Goal: Task Accomplishment & Management: Manage account settings

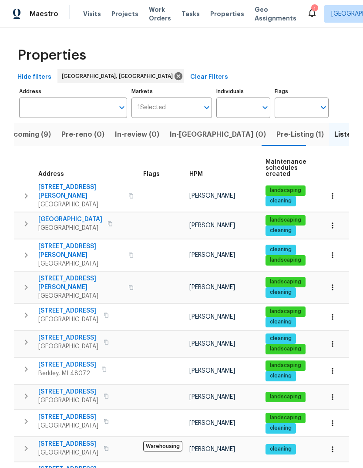
click at [83, 10] on span "Visits" at bounding box center [92, 14] width 18 height 9
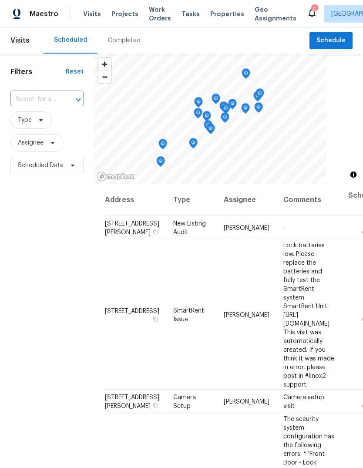
click at [311, 5] on div "5" at bounding box center [314, 9] width 6 height 9
click at [308, 12] on icon at bounding box center [311, 13] width 7 height 9
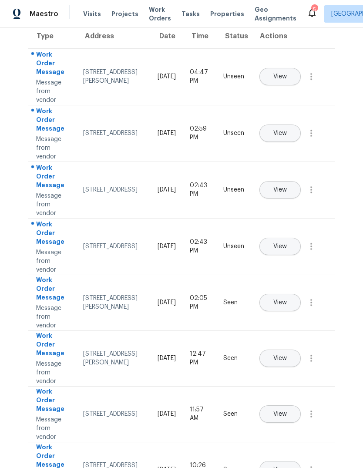
scroll to position [64, 0]
click at [287, 243] on span "View" at bounding box center [279, 246] width 13 height 7
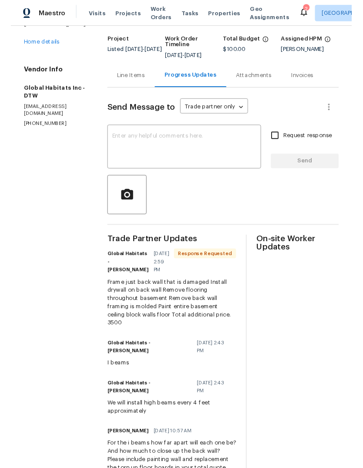
scroll to position [40, 0]
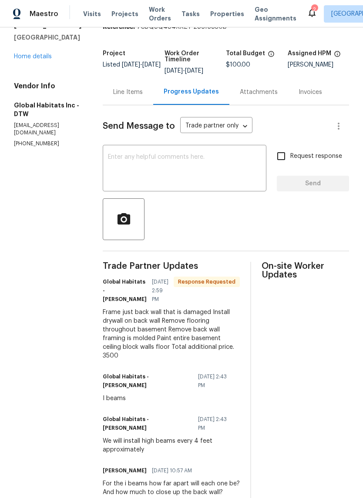
click at [214, 167] on textarea at bounding box center [184, 169] width 153 height 30
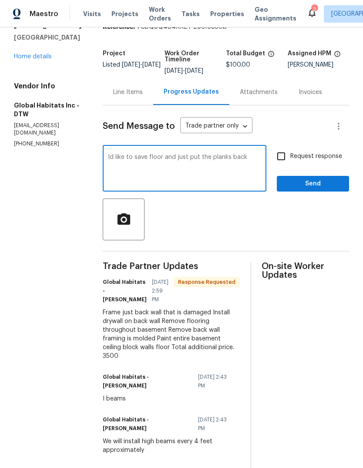
type textarea "Id like to save floor and just put the planks back"
click at [315, 186] on span "Send" at bounding box center [313, 183] width 58 height 11
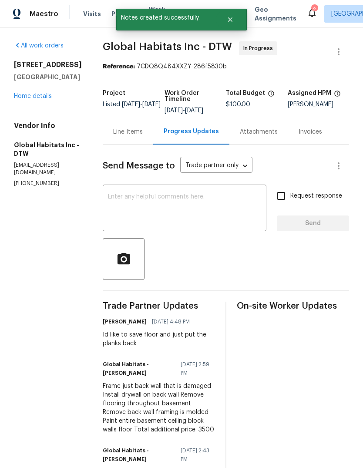
click at [307, 17] on icon at bounding box center [312, 12] width 10 height 10
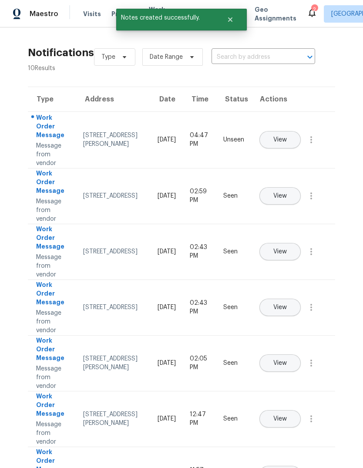
click at [287, 137] on span "View" at bounding box center [279, 140] width 13 height 7
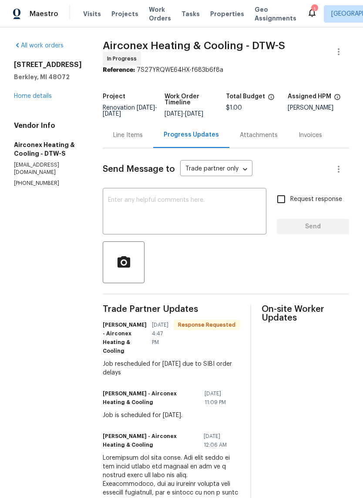
click at [307, 7] on icon at bounding box center [312, 12] width 10 height 10
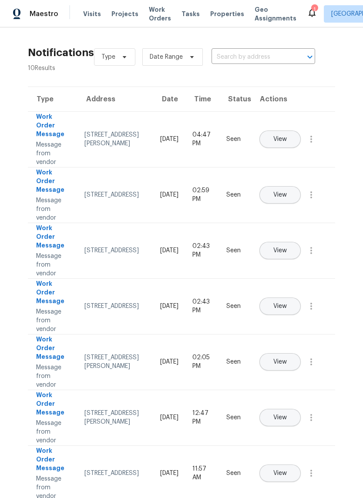
click at [219, 12] on span "Properties" at bounding box center [227, 14] width 34 height 9
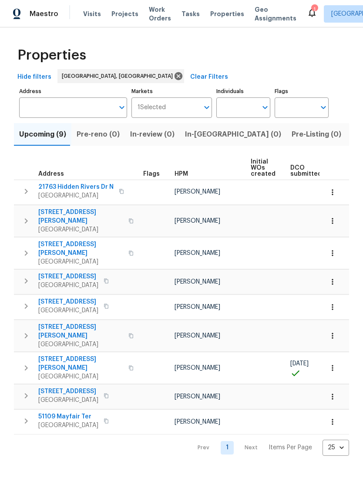
click at [149, 14] on span "Work Orders" at bounding box center [160, 13] width 22 height 17
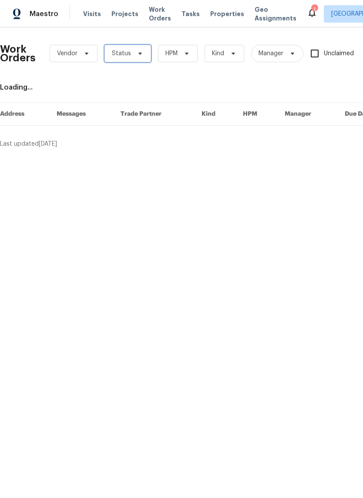
click at [131, 58] on span "Status" at bounding box center [127, 53] width 47 height 17
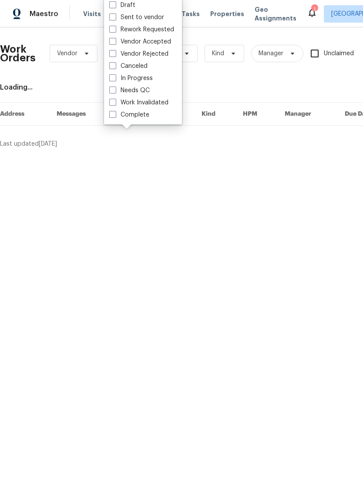
click at [140, 89] on label "Needs QC" at bounding box center [129, 90] width 40 height 9
click at [115, 89] on input "Needs QC" at bounding box center [112, 89] width 6 height 6
checkbox input "true"
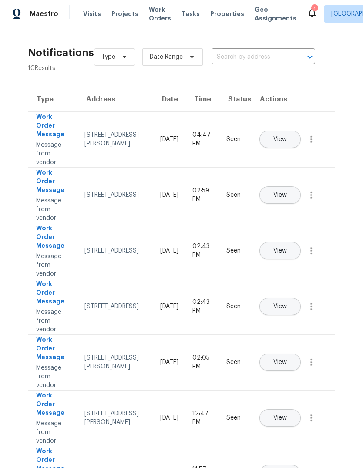
click at [87, 17] on span "Visits" at bounding box center [92, 14] width 18 height 9
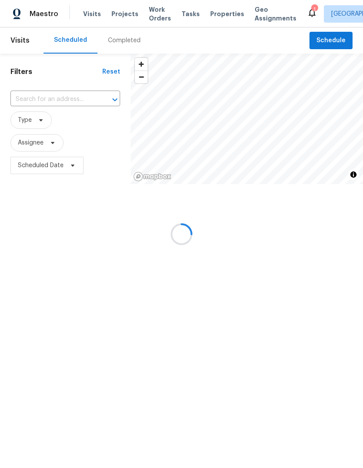
click at [60, 165] on div at bounding box center [181, 234] width 363 height 468
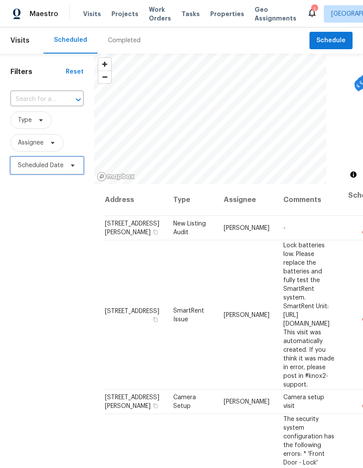
click at [64, 167] on span "Scheduled Date" at bounding box center [46, 165] width 73 height 17
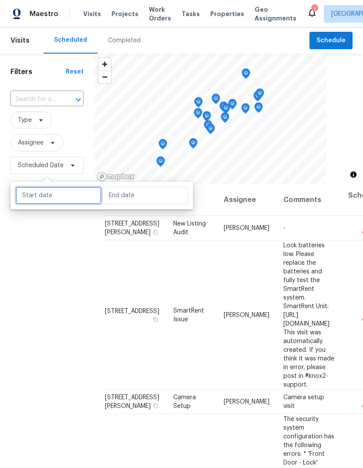
click at [75, 196] on input "text" at bounding box center [59, 195] width 86 height 17
select select "8"
select select "2025"
select select "9"
select select "2025"
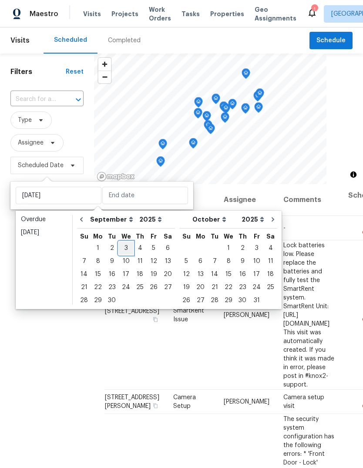
click at [121, 246] on div "3" at bounding box center [126, 248] width 14 height 12
type input "[DATE]"
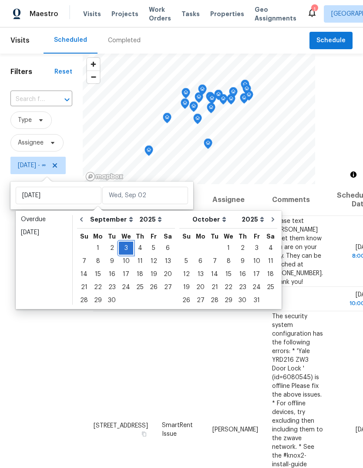
click at [125, 245] on div "3" at bounding box center [126, 248] width 14 height 12
type input "[DATE]"
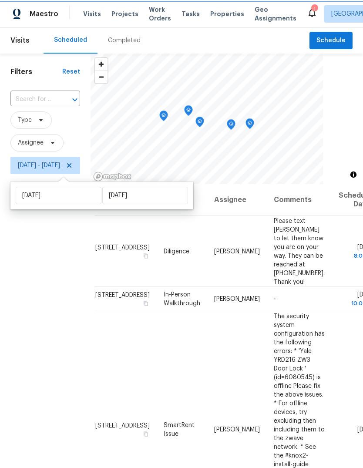
scroll to position [0, 6]
click at [0, 0] on icon at bounding box center [0, 0] width 0 height 0
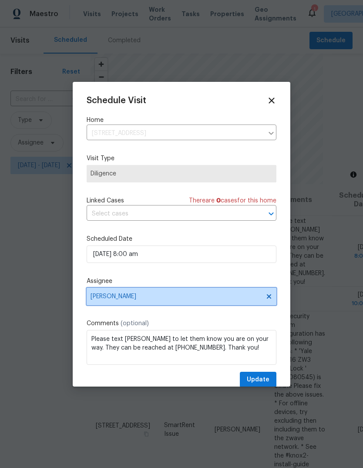
click at [152, 298] on span "[PERSON_NAME]" at bounding box center [175, 296] width 171 height 7
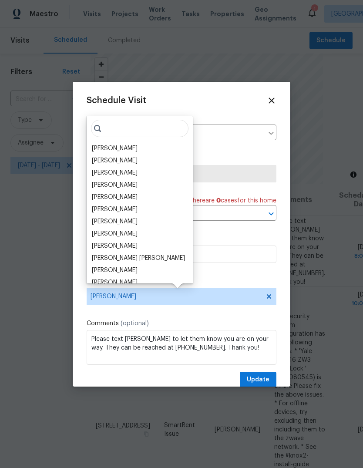
click at [121, 188] on div "[PERSON_NAME]" at bounding box center [115, 185] width 46 height 9
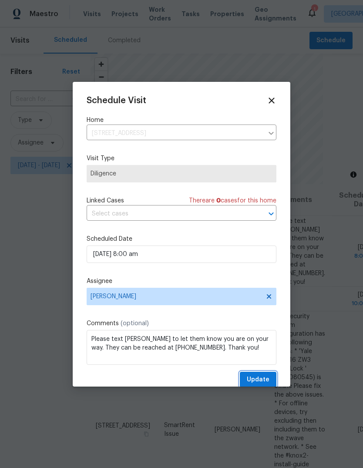
click at [261, 381] on span "Update" at bounding box center [258, 379] width 23 height 11
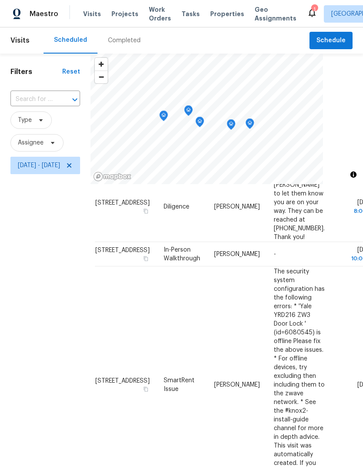
scroll to position [155, 6]
click at [0, 0] on icon at bounding box center [0, 0] width 0 height 0
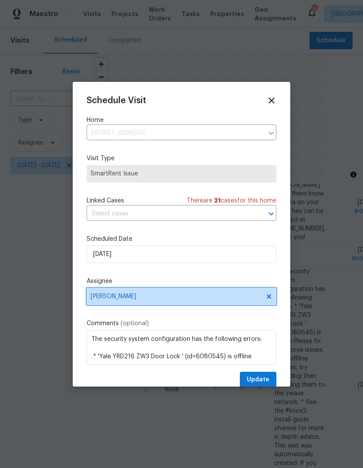
click at [156, 300] on span "[PERSON_NAME]" at bounding box center [175, 296] width 171 height 7
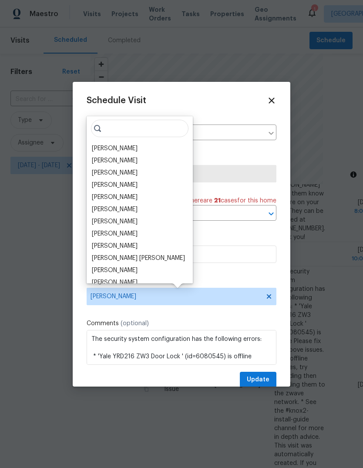
click at [116, 198] on div "[PERSON_NAME]" at bounding box center [115, 197] width 46 height 9
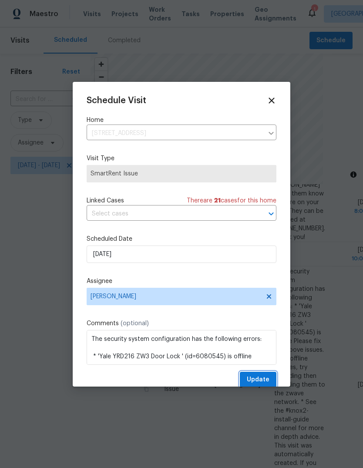
click at [255, 379] on span "Update" at bounding box center [258, 379] width 23 height 11
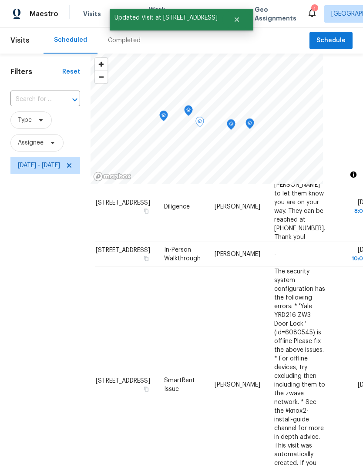
click at [290, 307] on td "The security system configuration has the following errors: * 'Yale YRD216 ZW3 …" at bounding box center [299, 384] width 65 height 236
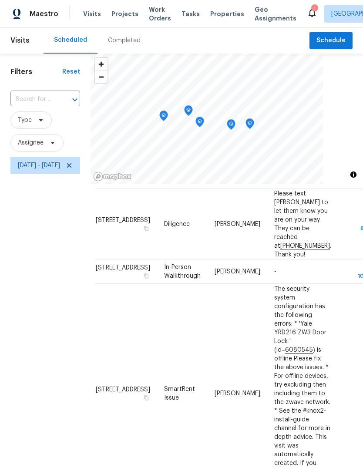
scroll to position [138, 6]
click at [0, 0] on icon at bounding box center [0, 0] width 0 height 0
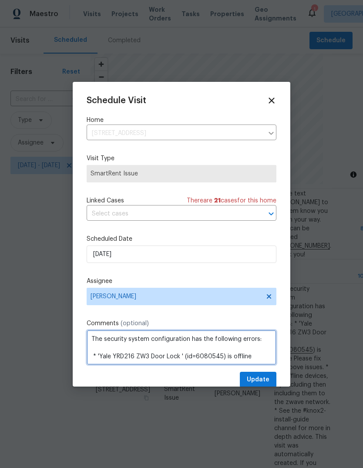
click at [94, 338] on textarea "The security system configuration has the following errors: * 'Yale YRD216 ZW3 …" at bounding box center [182, 347] width 190 height 35
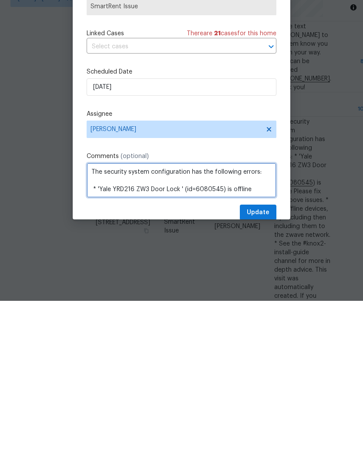
click at [96, 330] on textarea "The security system configuration has the following errors: * 'Yale YRD216 ZW3 …" at bounding box center [182, 347] width 190 height 35
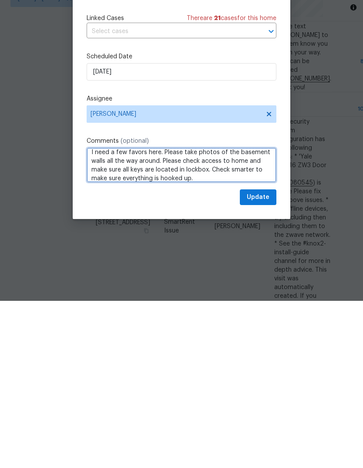
scroll to position [4, 0]
click at [247, 315] on textarea "I need a few favors here. Please take photos of the basement walls all the way …" at bounding box center [182, 332] width 190 height 35
click at [221, 315] on textarea "I need a few favors here. Please take photos of the basement walls all the way …" at bounding box center [182, 332] width 190 height 35
click at [193, 315] on textarea "I need a few favors here. Please take photos of the basement walls all the way …" at bounding box center [182, 332] width 190 height 35
click at [164, 315] on textarea "I need a few favors here. Please take photos of the basement walls all the way …" at bounding box center [182, 332] width 190 height 35
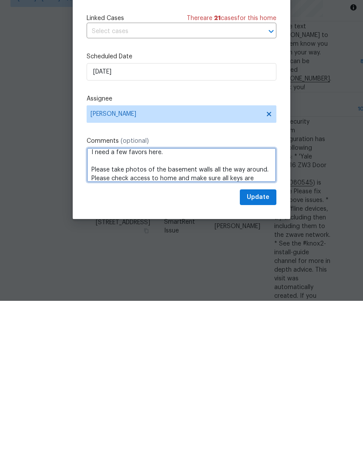
scroll to position [7, 0]
click at [158, 315] on textarea "I need a few favors here. Please take photos of the basement walls all the way …" at bounding box center [182, 332] width 190 height 35
click at [94, 315] on textarea "I need a few favors here. Please take photos of the basement walls all the way …" at bounding box center [182, 332] width 190 height 35
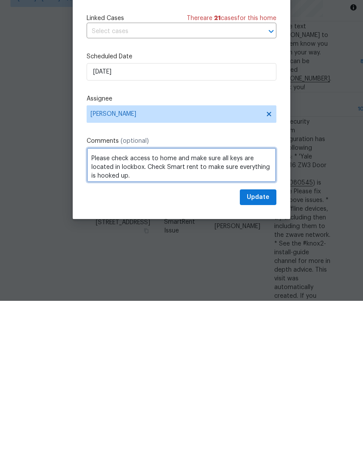
scroll to position [35, 0]
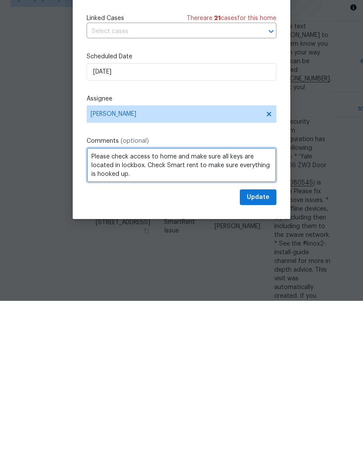
click at [150, 315] on textarea "I need a few favors here. Please take photos of the basement walls all the way …" at bounding box center [182, 332] width 190 height 35
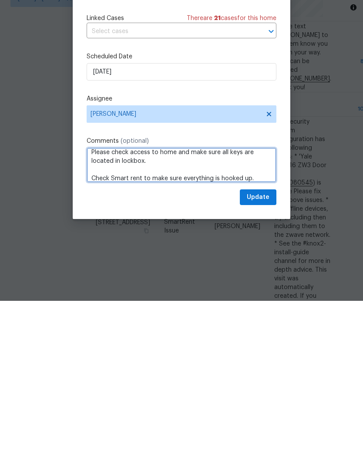
type textarea "I need a few favors here. Please take photos of the basement walls all the way …"
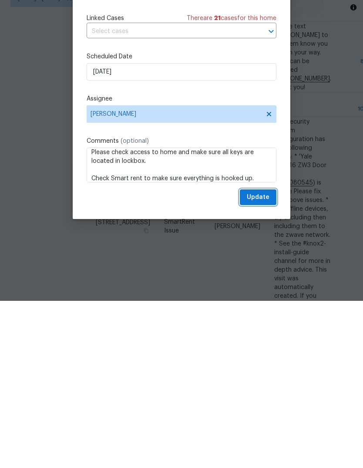
click at [261, 359] on span "Update" at bounding box center [258, 364] width 23 height 11
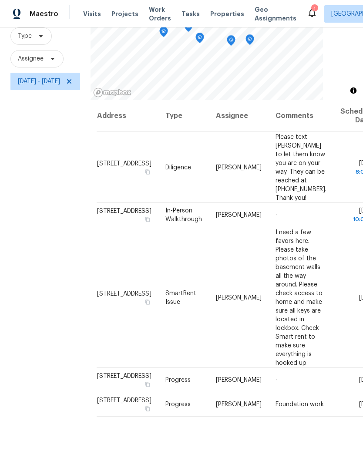
scroll to position [70, 4]
click at [0, 0] on icon at bounding box center [0, 0] width 0 height 0
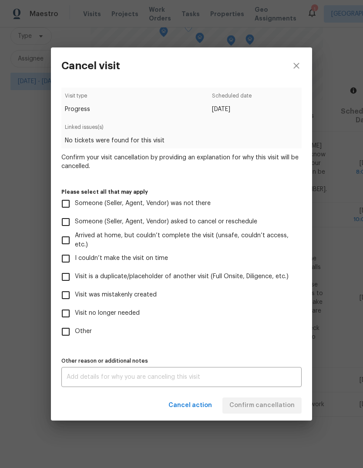
click at [161, 208] on span "Someone (Seller, Agent, Vendor) was not there" at bounding box center [143, 203] width 136 height 9
click at [75, 208] on input "Someone (Seller, Agent, Vendor) was not there" at bounding box center [66, 203] width 18 height 18
checkbox input "true"
click at [285, 408] on span "Confirm cancellation" at bounding box center [261, 405] width 65 height 11
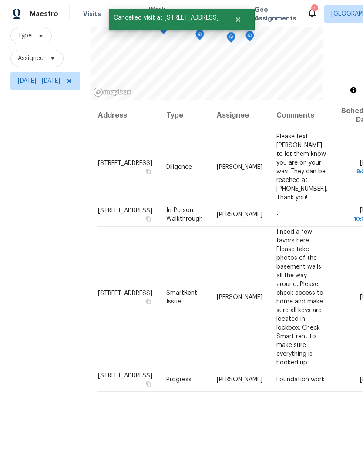
scroll to position [84, 0]
